Goal: Use online tool/utility: Utilize a website feature to perform a specific function

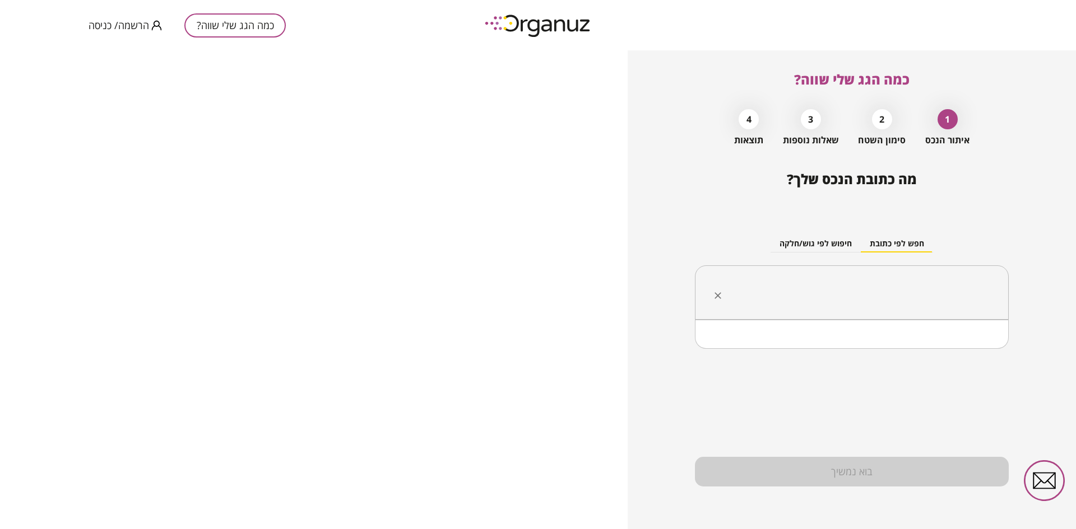
click at [898, 281] on input "text" at bounding box center [855, 293] width 278 height 28
click at [954, 352] on li "[PERSON_NAME] 3 יד [PERSON_NAME]" at bounding box center [851, 349] width 285 height 20
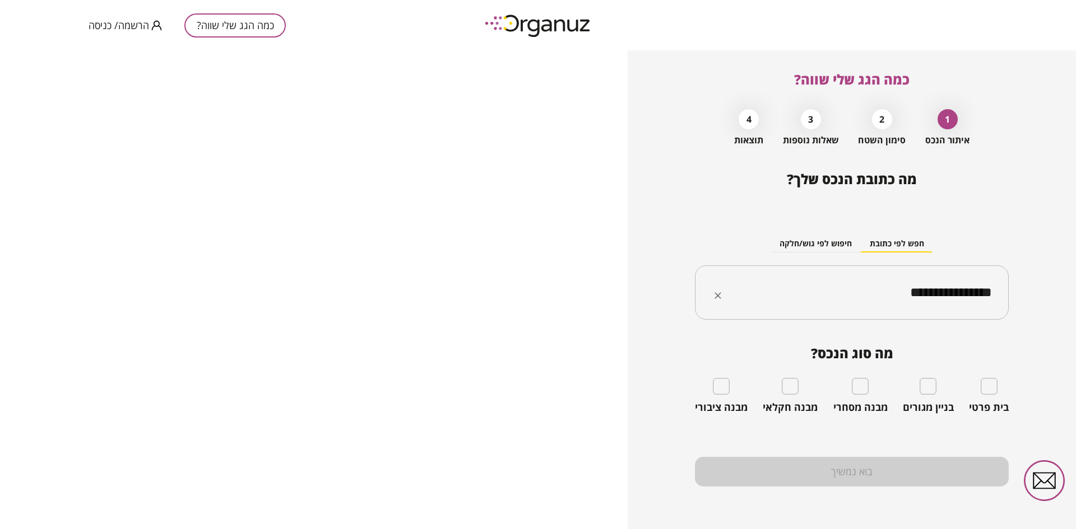
type input "**********"
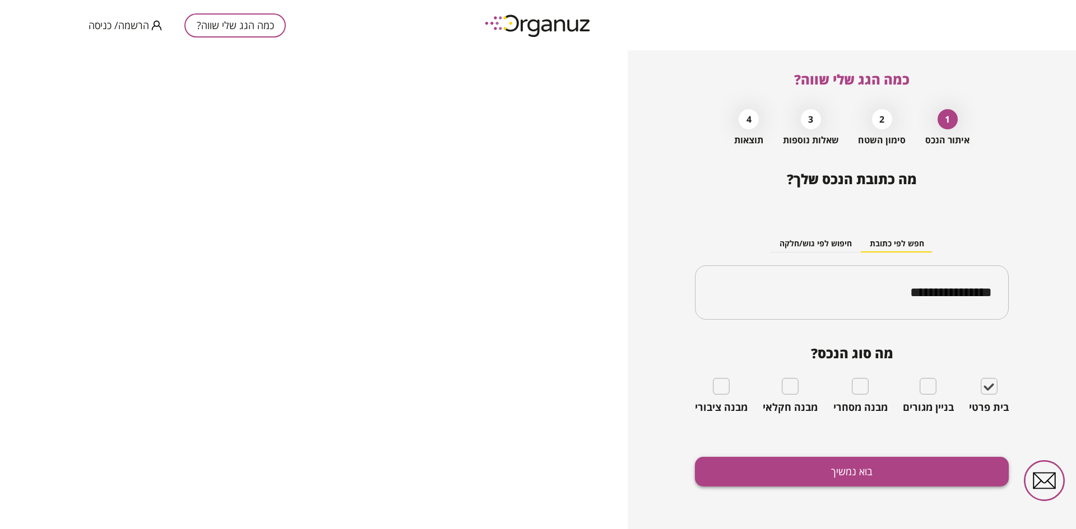
click at [784, 472] on button "בוא נמשיך" at bounding box center [852, 472] width 314 height 30
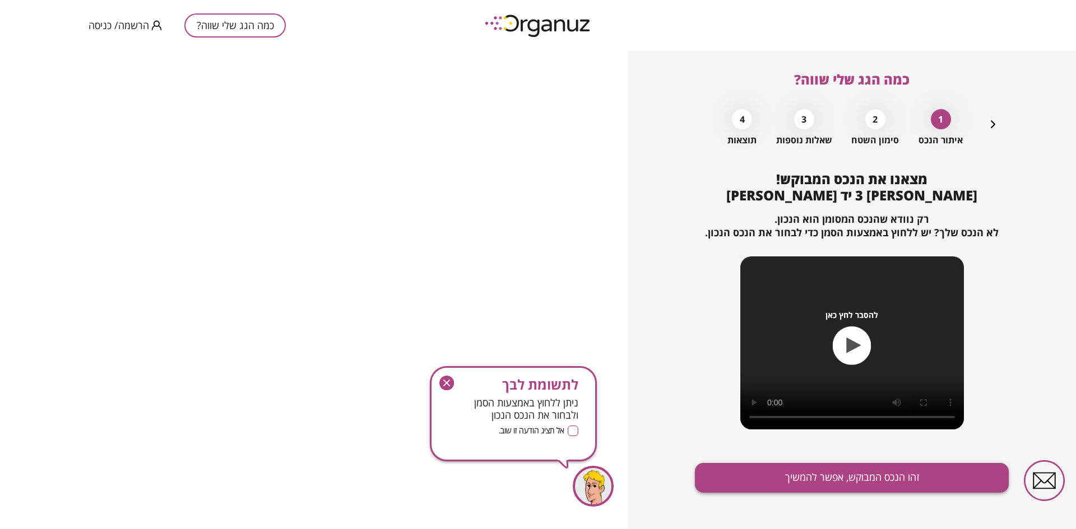
click at [804, 480] on button "זהו הנכס המבוקש, אפשר להמשיך" at bounding box center [852, 478] width 314 height 30
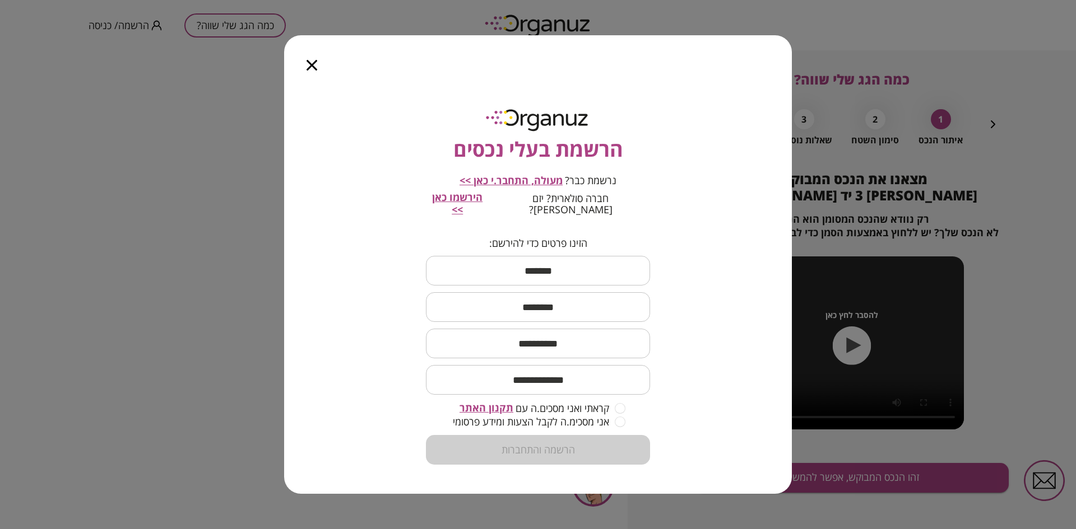
click at [309, 71] on icon "button" at bounding box center [311, 65] width 11 height 11
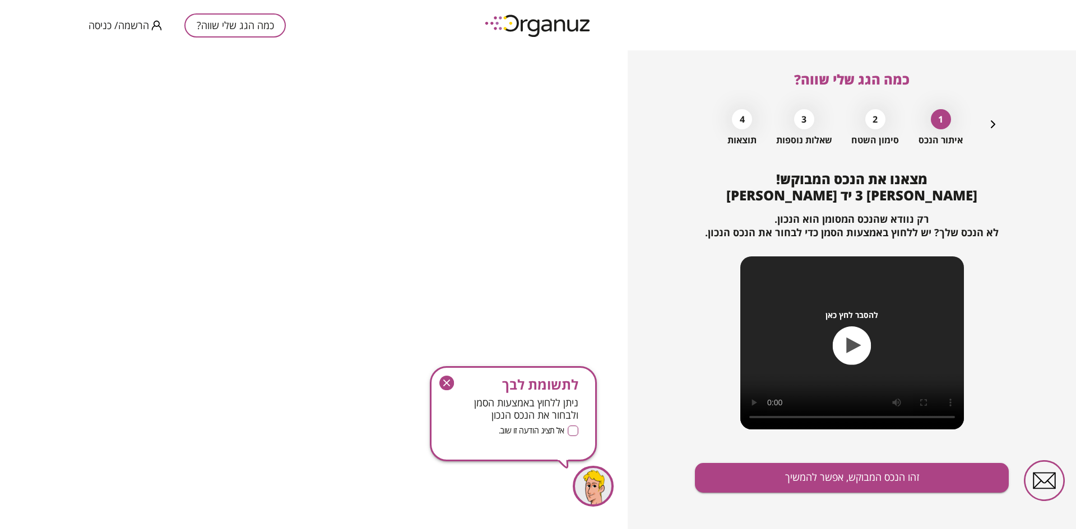
click at [447, 382] on icon "button" at bounding box center [446, 383] width 7 height 7
